Goal: Information Seeking & Learning: Learn about a topic

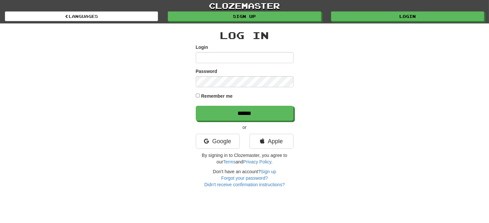
type input "******"
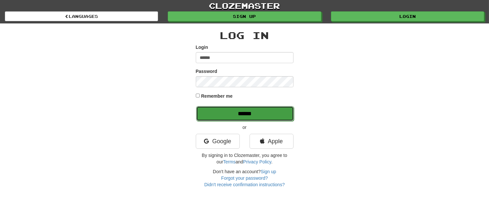
click at [237, 115] on input "******" at bounding box center [245, 113] width 98 height 15
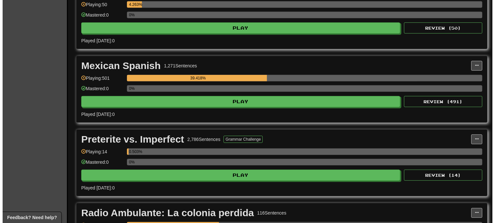
scroll to position [616, 0]
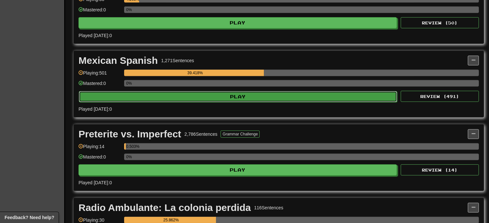
click at [233, 99] on button "Play" at bounding box center [238, 96] width 319 height 11
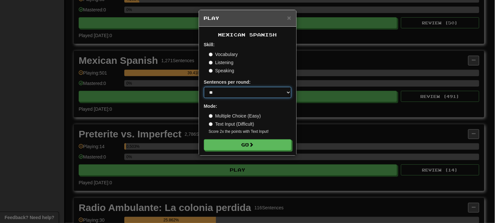
click at [286, 92] on select "* ** ** ** ** ** *** ********" at bounding box center [247, 92] width 87 height 11
select select "**"
click at [204, 87] on select "* ** ** ** ** ** *** ********" at bounding box center [247, 92] width 87 height 11
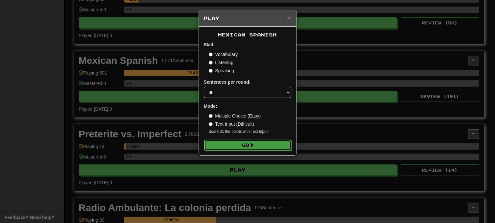
click at [256, 145] on button "Go" at bounding box center [247, 145] width 87 height 11
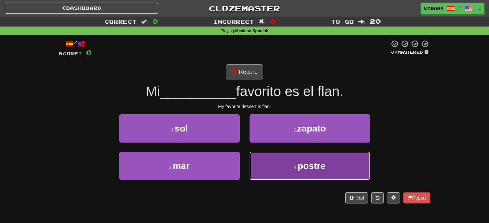
click at [343, 171] on button "4 . postre" at bounding box center [310, 166] width 121 height 28
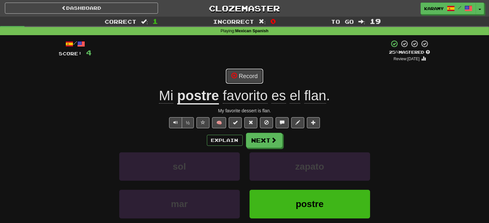
click at [249, 77] on button "Record" at bounding box center [245, 76] width 38 height 15
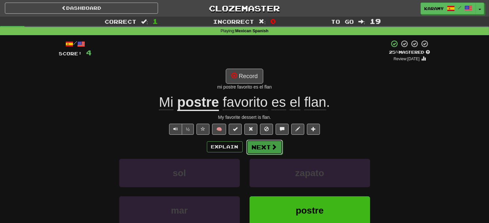
click at [269, 152] on button "Next" at bounding box center [265, 147] width 37 height 15
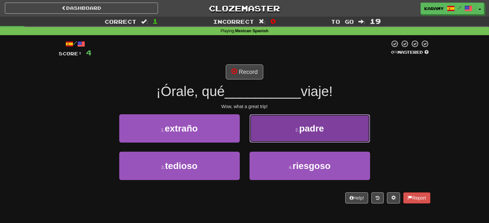
click at [315, 129] on span "padre" at bounding box center [311, 129] width 25 height 10
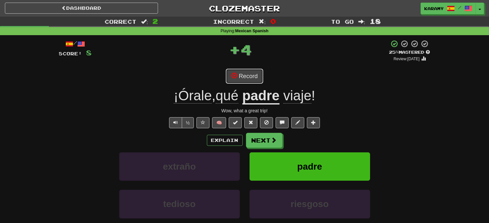
click at [245, 74] on button "Record" at bounding box center [245, 76] width 38 height 15
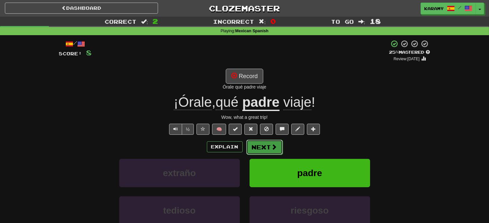
click at [277, 147] on span at bounding box center [275, 147] width 6 height 6
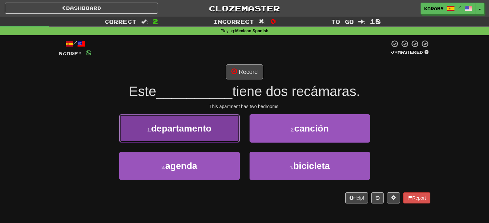
click at [211, 128] on span "departamento" at bounding box center [181, 129] width 60 height 10
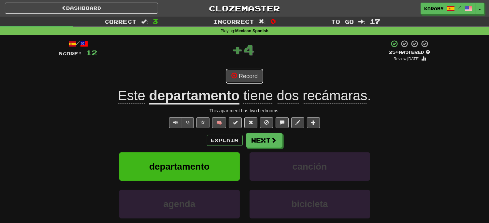
click at [249, 79] on button "Record" at bounding box center [245, 76] width 38 height 15
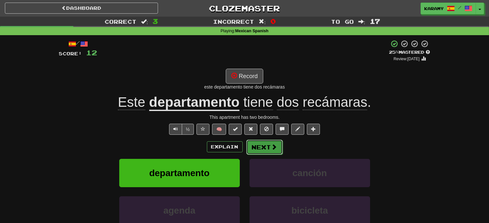
click at [272, 150] on span at bounding box center [275, 147] width 6 height 6
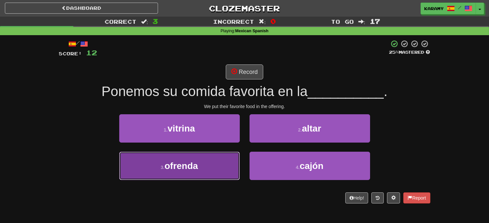
click at [206, 165] on button "3 . ofrenda" at bounding box center [179, 166] width 121 height 28
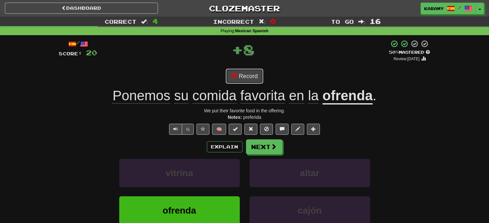
click at [257, 77] on button "Record" at bounding box center [245, 76] width 38 height 15
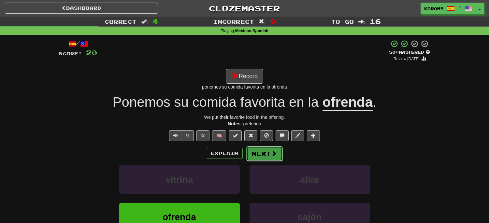
click at [269, 155] on button "Next" at bounding box center [265, 153] width 37 height 15
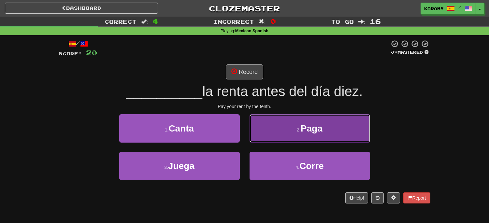
click at [329, 125] on button "2 . Paga" at bounding box center [310, 128] width 121 height 28
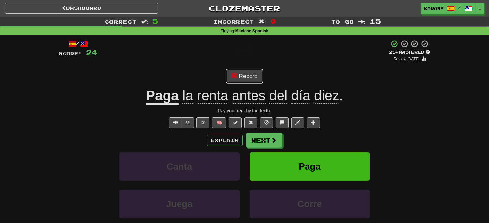
click at [256, 76] on button "Record" at bounding box center [245, 76] width 38 height 15
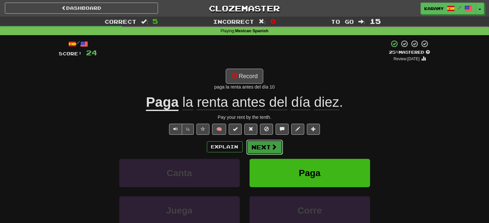
click at [271, 151] on button "Next" at bounding box center [265, 147] width 37 height 15
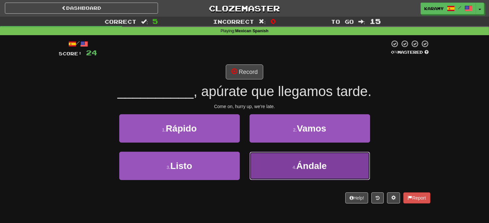
click at [346, 166] on button "4 . Ándale" at bounding box center [310, 166] width 121 height 28
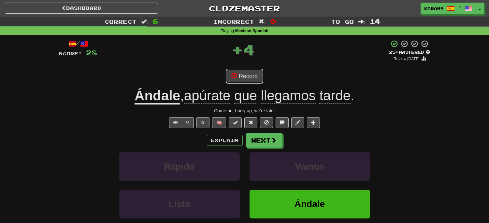
click at [252, 78] on button "Record" at bounding box center [245, 76] width 38 height 15
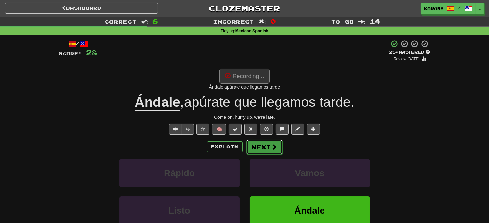
click at [273, 145] on span at bounding box center [275, 147] width 6 height 6
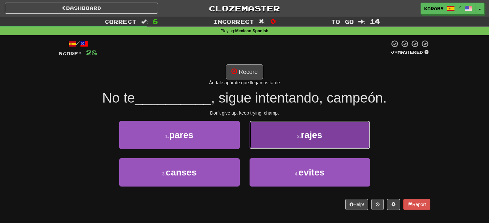
click at [347, 126] on button "2 . rajes" at bounding box center [310, 135] width 121 height 28
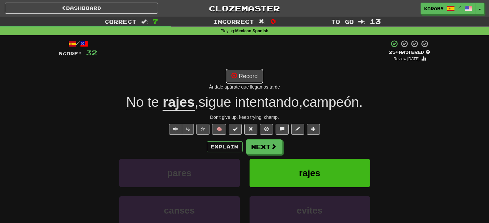
click at [254, 79] on button "Record" at bounding box center [245, 76] width 38 height 15
click at [275, 148] on span at bounding box center [275, 147] width 6 height 6
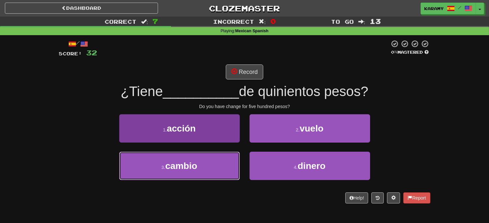
drag, startPoint x: 203, startPoint y: 160, endPoint x: 215, endPoint y: 159, distance: 11.8
click at [203, 161] on button "3 . cambio" at bounding box center [179, 166] width 121 height 28
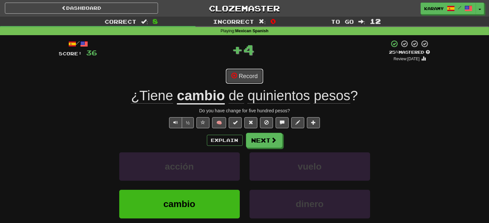
click at [250, 74] on button "Record" at bounding box center [245, 76] width 38 height 15
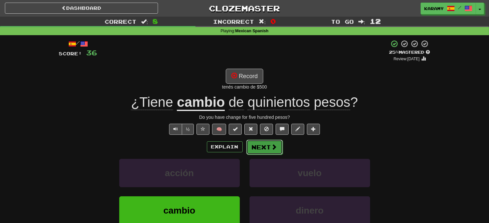
click at [273, 149] on span at bounding box center [275, 147] width 6 height 6
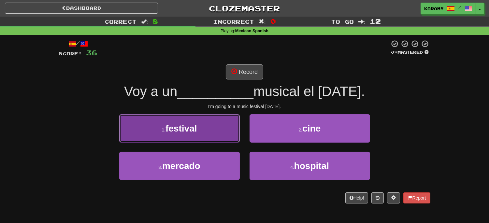
click at [191, 130] on span "festival" at bounding box center [182, 129] width 32 height 10
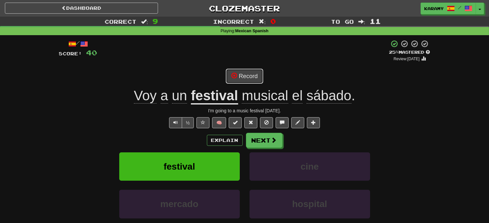
click at [253, 76] on button "Record" at bounding box center [245, 76] width 38 height 15
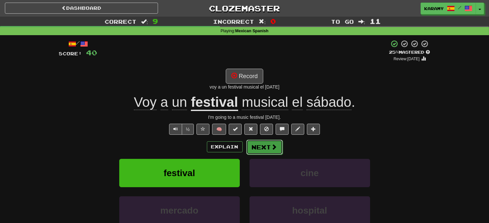
click at [267, 147] on button "Next" at bounding box center [265, 147] width 37 height 15
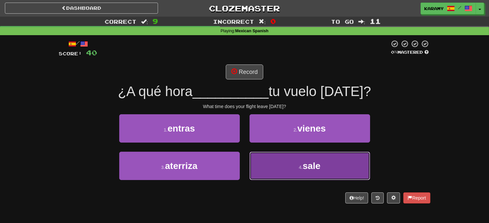
click at [323, 165] on button "4 . sale" at bounding box center [310, 166] width 121 height 28
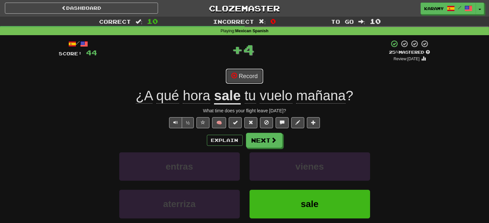
click at [255, 78] on button "Record" at bounding box center [245, 76] width 38 height 15
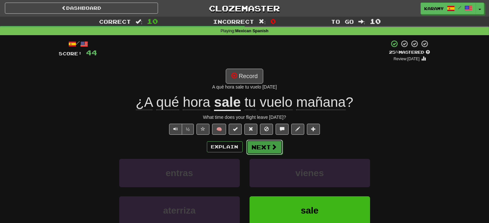
click at [272, 146] on span at bounding box center [275, 147] width 6 height 6
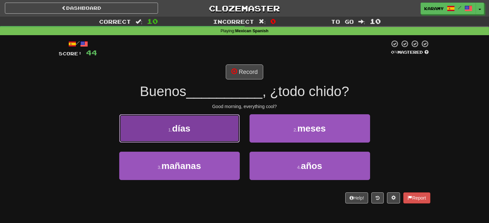
click at [213, 131] on button "1 . días" at bounding box center [179, 128] width 121 height 28
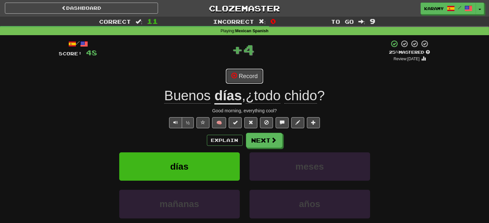
click at [253, 77] on button "Record" at bounding box center [245, 76] width 38 height 15
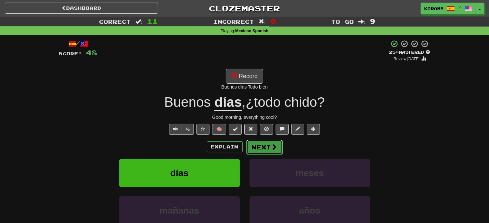
click at [265, 147] on button "Next" at bounding box center [265, 147] width 37 height 15
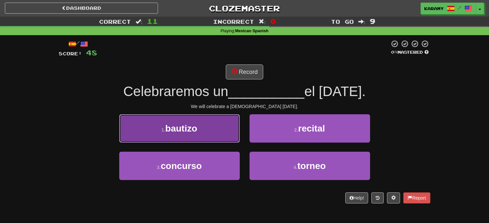
click at [210, 123] on button "1 . bautizo" at bounding box center [179, 128] width 121 height 28
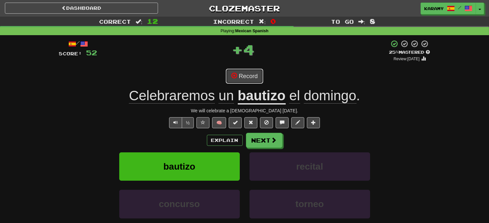
click at [248, 73] on button "Record" at bounding box center [245, 76] width 38 height 15
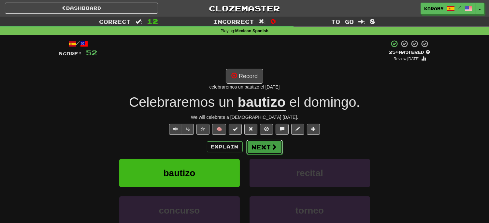
click at [268, 149] on button "Next" at bounding box center [265, 147] width 37 height 15
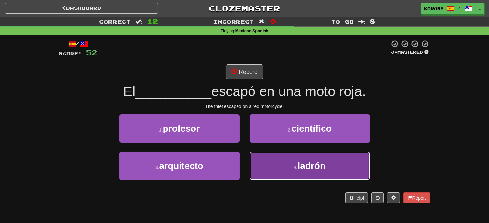
click at [344, 170] on button "4 . ladrón" at bounding box center [310, 166] width 121 height 28
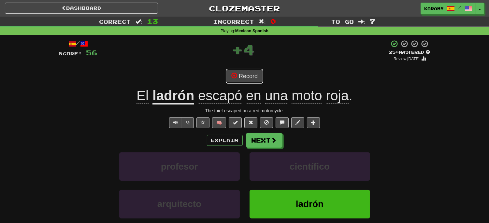
click at [253, 78] on button "Record" at bounding box center [245, 76] width 38 height 15
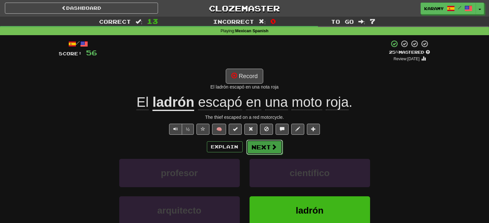
click at [273, 145] on span at bounding box center [275, 147] width 6 height 6
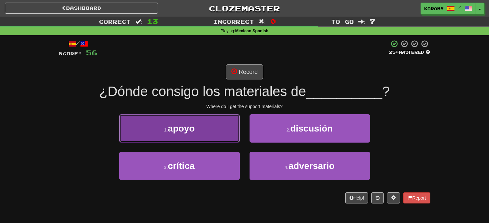
click at [205, 126] on button "1 . apoyo" at bounding box center [179, 128] width 121 height 28
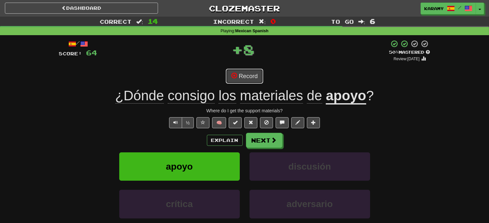
click at [254, 77] on button "Record" at bounding box center [245, 76] width 38 height 15
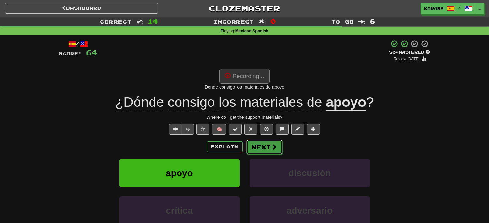
click at [272, 147] on span at bounding box center [275, 147] width 6 height 6
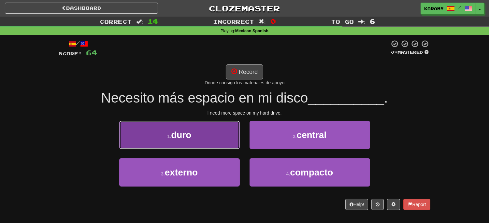
click at [201, 138] on button "1 . duro" at bounding box center [179, 135] width 121 height 28
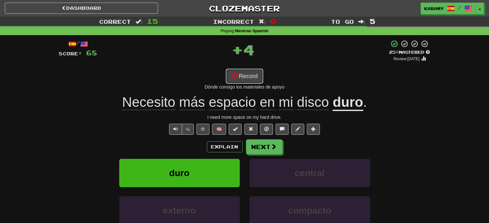
click at [256, 78] on button "Record" at bounding box center [245, 76] width 38 height 15
click at [269, 147] on button "Next" at bounding box center [265, 147] width 37 height 15
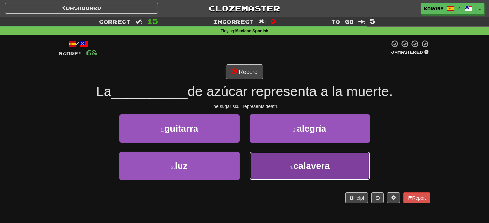
click at [343, 170] on button "4 . calavera" at bounding box center [310, 166] width 121 height 28
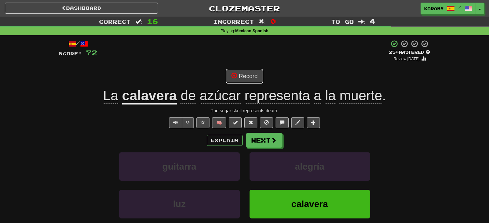
click at [248, 76] on button "Record" at bounding box center [245, 76] width 38 height 15
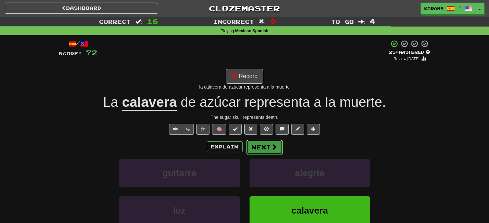
click at [272, 150] on span at bounding box center [275, 147] width 6 height 6
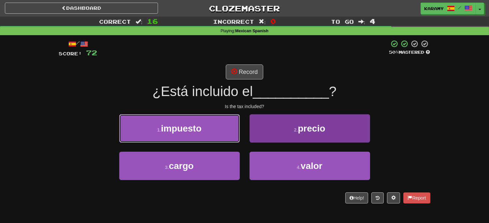
drag, startPoint x: 168, startPoint y: 125, endPoint x: 283, endPoint y: 152, distance: 118.3
click at [167, 125] on span "impuesto" at bounding box center [181, 129] width 40 height 10
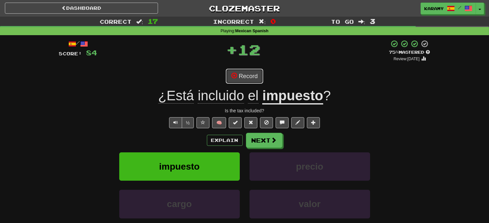
click at [255, 75] on button "Record" at bounding box center [245, 76] width 38 height 15
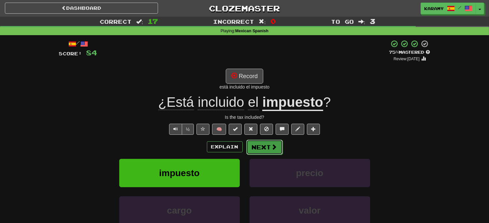
click at [271, 152] on button "Next" at bounding box center [265, 147] width 37 height 15
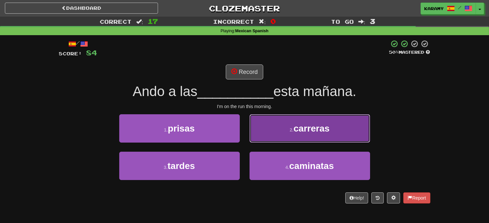
click at [326, 128] on span "carreras" at bounding box center [312, 129] width 36 height 10
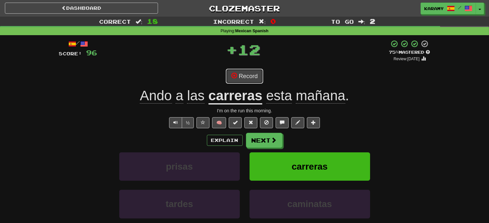
click at [255, 79] on button "Record" at bounding box center [245, 76] width 38 height 15
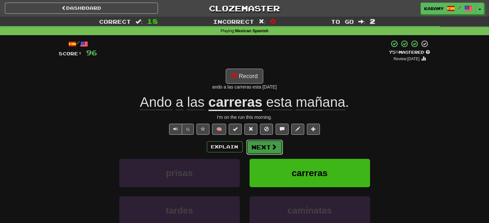
click at [274, 144] on span at bounding box center [275, 147] width 6 height 6
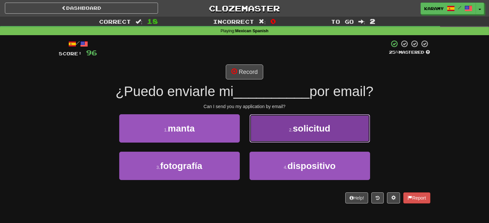
click at [331, 131] on button "2 . solicitud" at bounding box center [310, 128] width 121 height 28
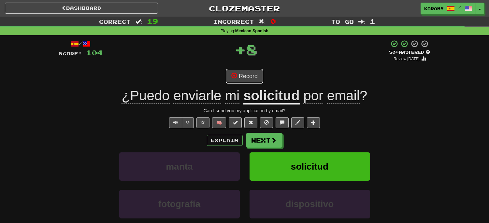
click at [251, 78] on button "Record" at bounding box center [245, 76] width 38 height 15
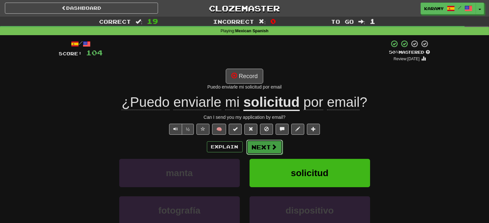
click at [265, 145] on button "Next" at bounding box center [265, 147] width 37 height 15
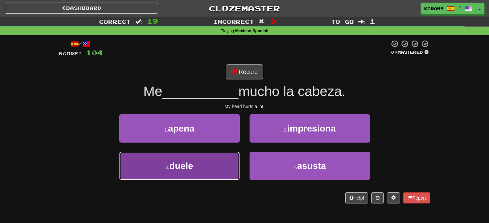
click at [203, 168] on button "3 . duele" at bounding box center [179, 166] width 121 height 28
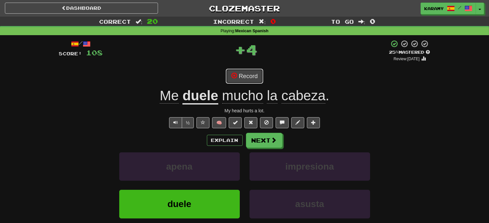
click at [260, 77] on button "Record" at bounding box center [245, 76] width 38 height 15
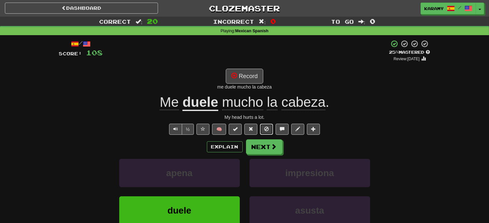
click at [267, 128] on span at bounding box center [266, 129] width 5 height 5
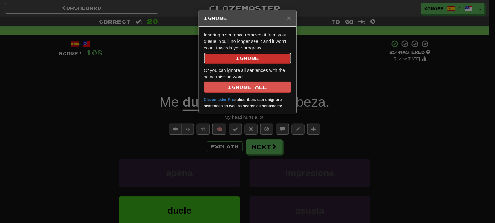
click at [258, 57] on button "Ignore" at bounding box center [247, 58] width 87 height 11
